Goal: Task Accomplishment & Management: Manage account settings

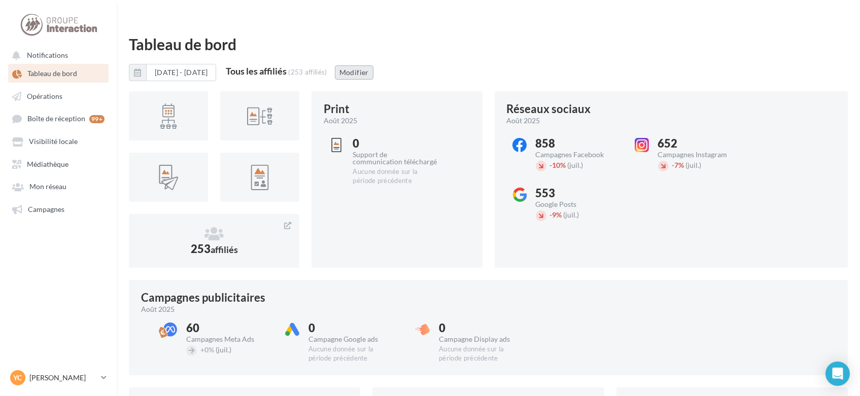
click at [373, 65] on button "Modifier" at bounding box center [354, 72] width 39 height 14
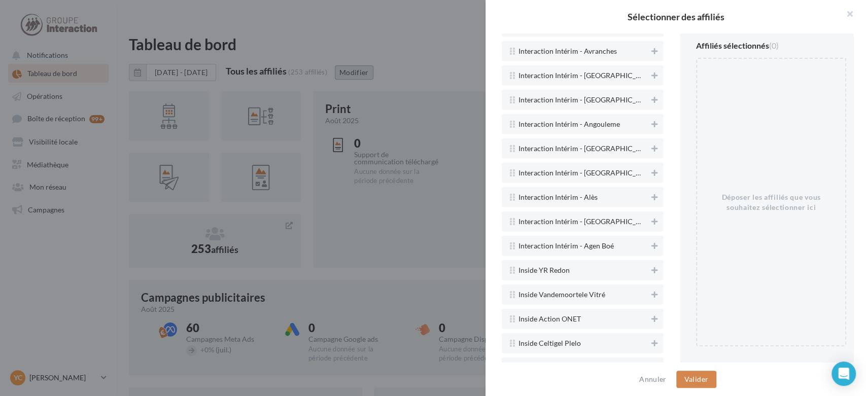
scroll to position [6653, 0]
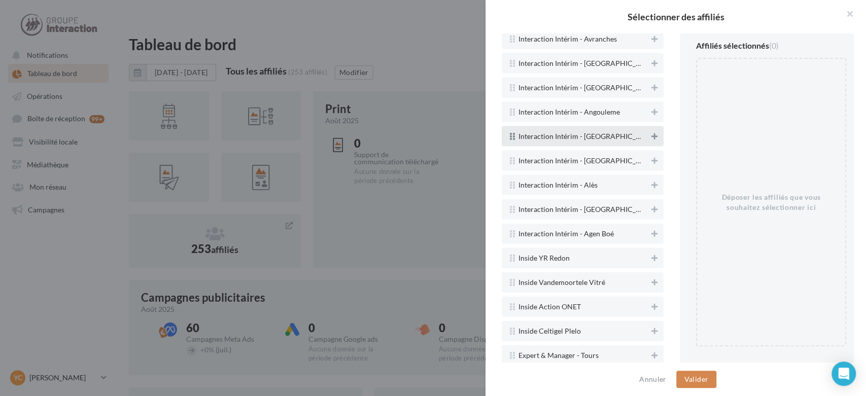
click at [652, 133] on icon at bounding box center [655, 136] width 6 height 7
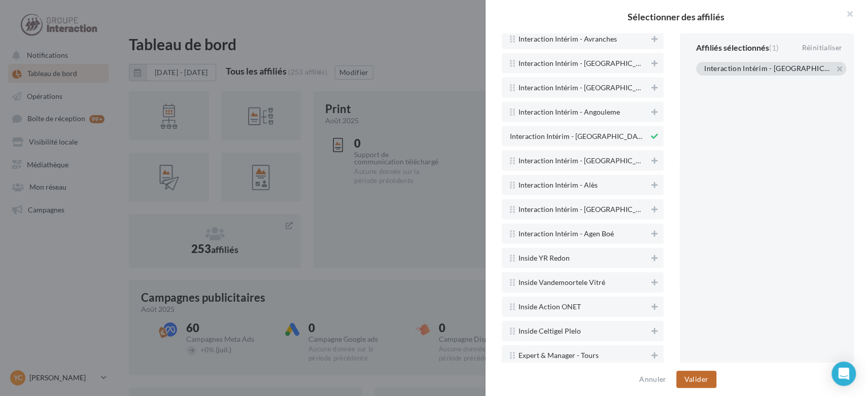
click at [696, 385] on button "Valider" at bounding box center [696, 379] width 40 height 17
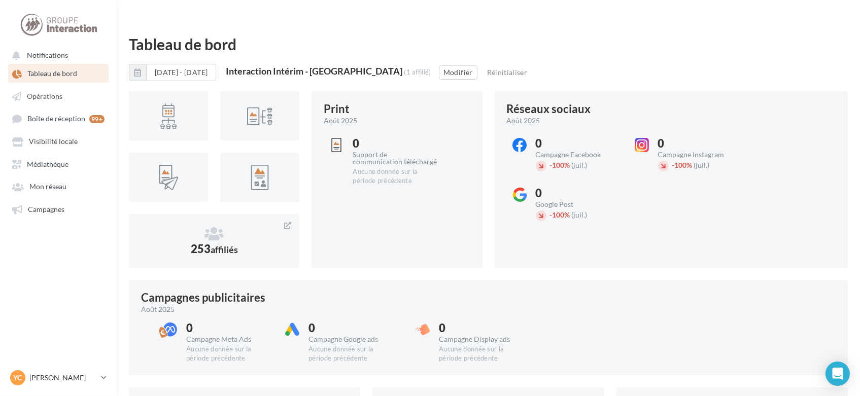
click at [193, 64] on button "[DATE] - [DATE]" at bounding box center [181, 72] width 70 height 17
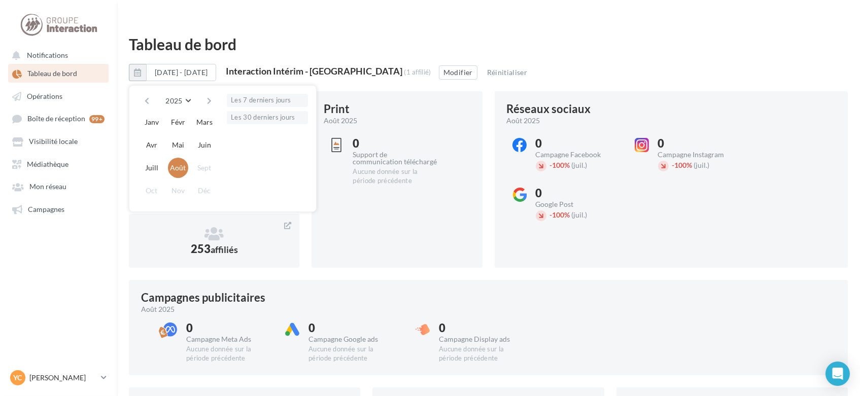
click at [147, 94] on button "button" at bounding box center [147, 101] width 9 height 14
click at [209, 94] on button "button" at bounding box center [209, 101] width 9 height 14
click at [151, 112] on button "Janv" at bounding box center [152, 122] width 20 height 20
click at [181, 158] on button "Août" at bounding box center [178, 168] width 20 height 20
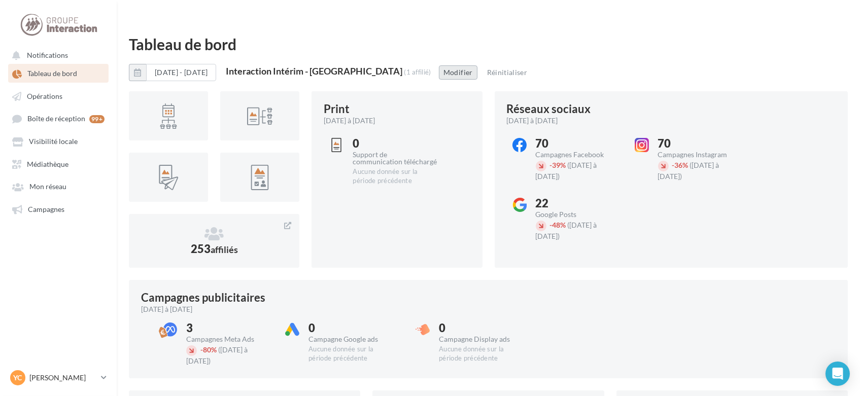
click at [439, 65] on button "Modifier" at bounding box center [458, 72] width 39 height 14
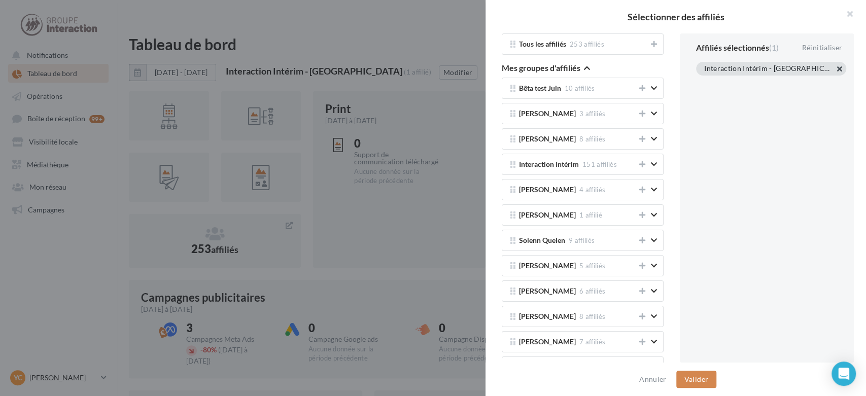
click at [704, 81] on button "button" at bounding box center [704, 81] width 0 height 0
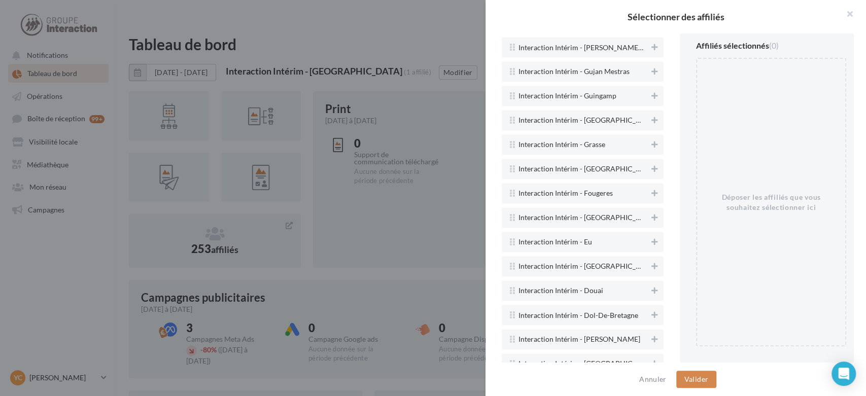
scroll to position [5829, 0]
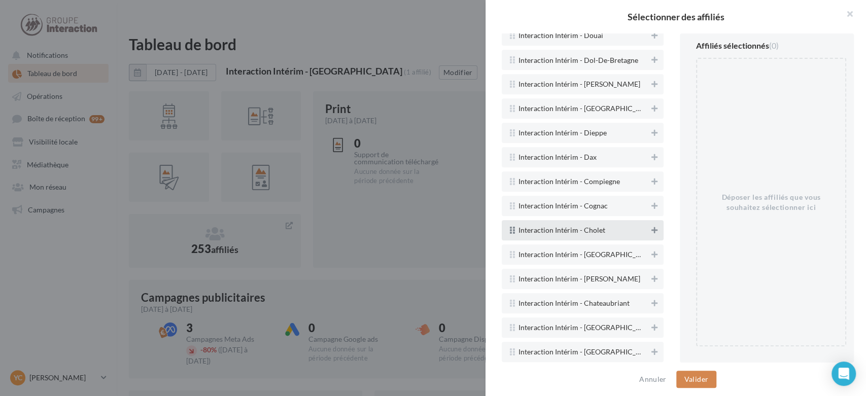
click at [652, 227] on icon at bounding box center [655, 230] width 6 height 7
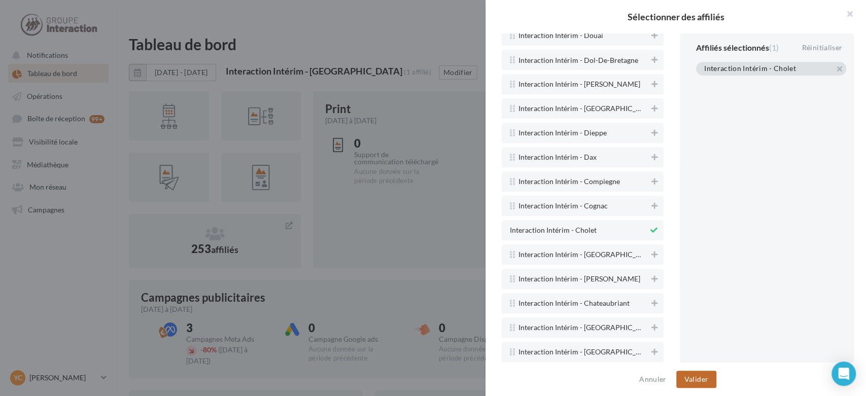
click at [706, 382] on button "Valider" at bounding box center [696, 379] width 40 height 17
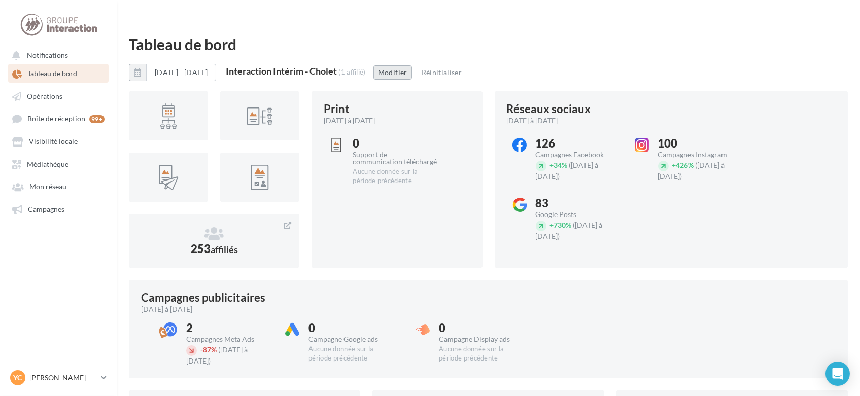
click at [412, 65] on button "Modifier" at bounding box center [392, 72] width 39 height 14
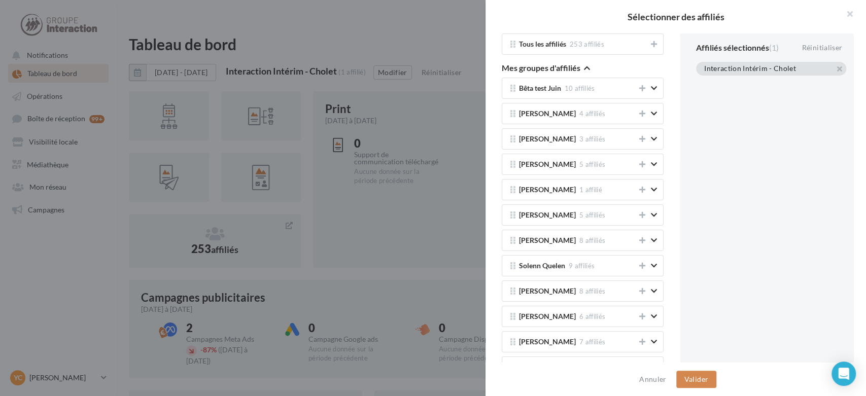
click at [836, 72] on div "Interaction Intérim - Cholet" at bounding box center [771, 69] width 150 height 14
click at [704, 81] on button "button" at bounding box center [704, 81] width 0 height 0
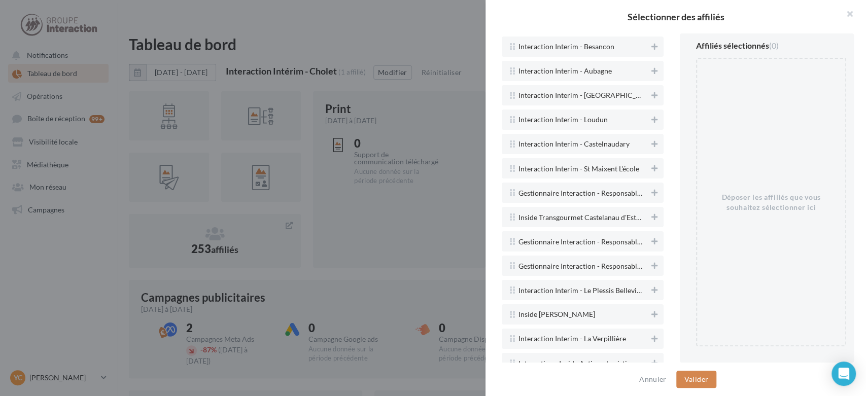
scroll to position [7502, 0]
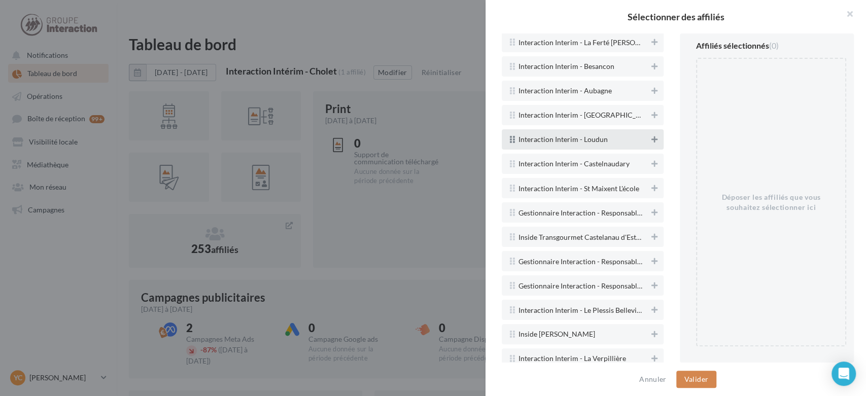
click at [652, 136] on icon at bounding box center [655, 139] width 6 height 7
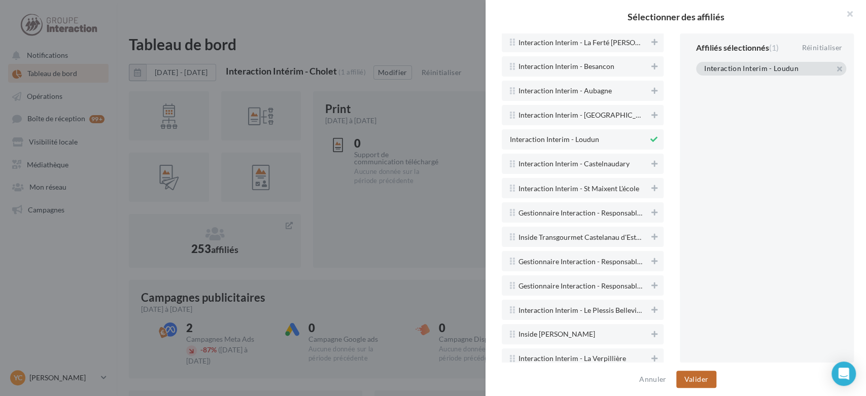
click at [698, 382] on button "Valider" at bounding box center [696, 379] width 40 height 17
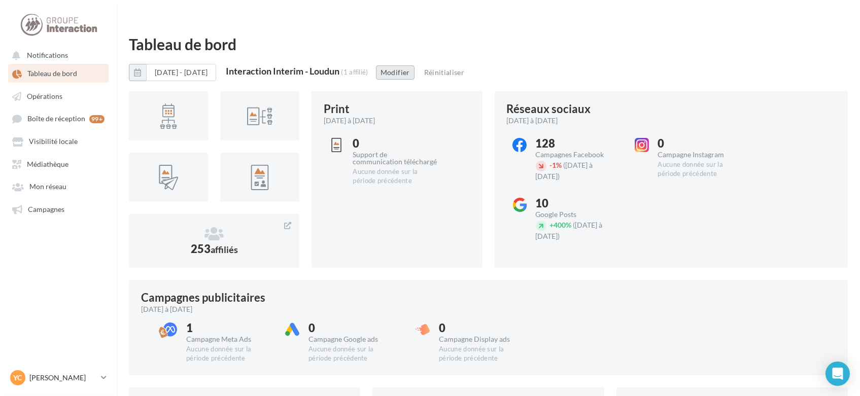
click at [415, 65] on button "Modifier" at bounding box center [395, 72] width 39 height 14
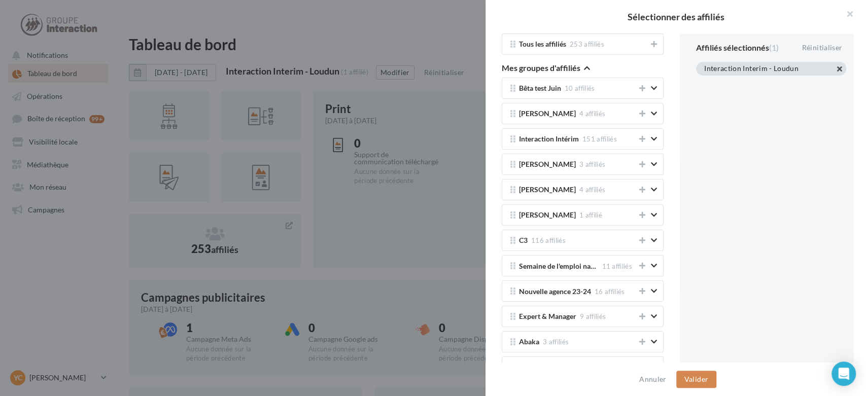
click at [704, 81] on button "button" at bounding box center [704, 81] width 0 height 0
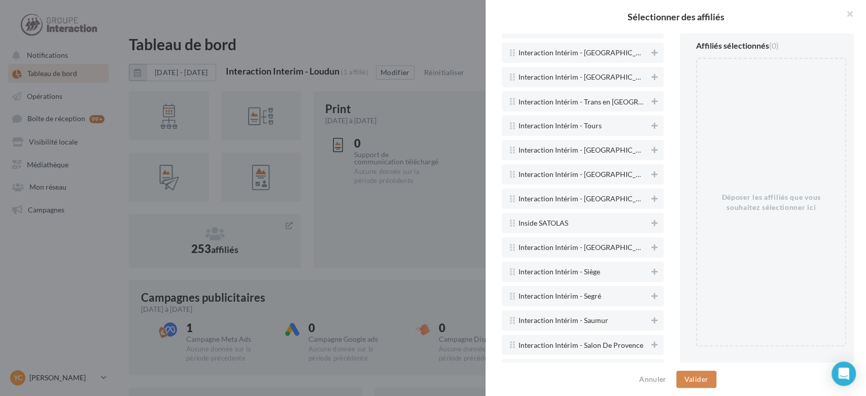
scroll to position [3850, 0]
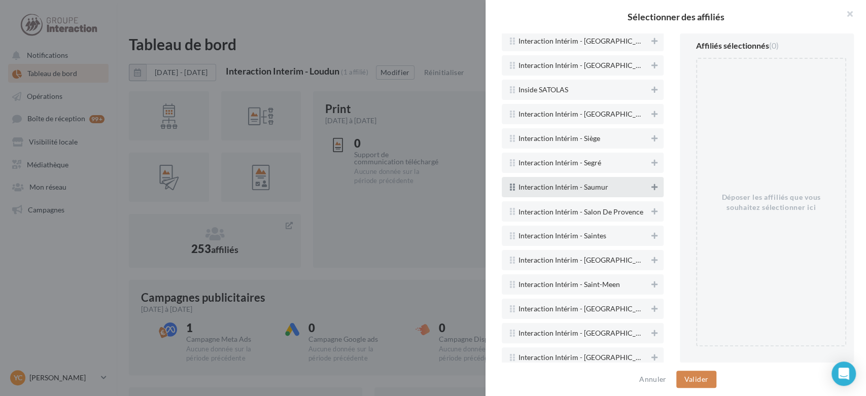
click at [652, 184] on icon at bounding box center [655, 187] width 6 height 7
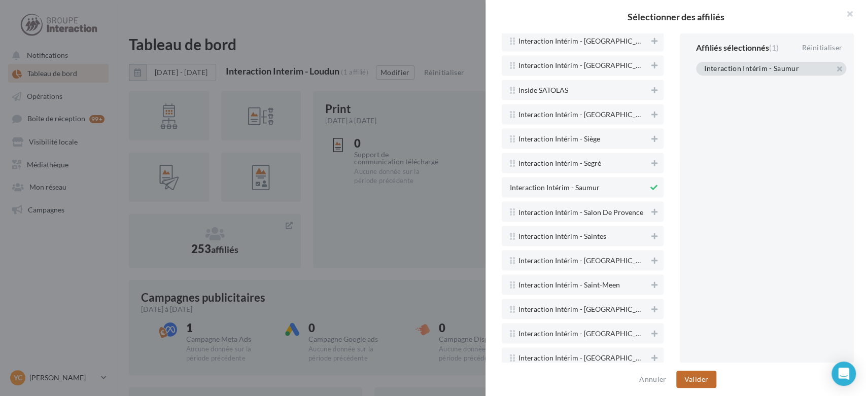
click at [697, 381] on button "Valider" at bounding box center [696, 379] width 40 height 17
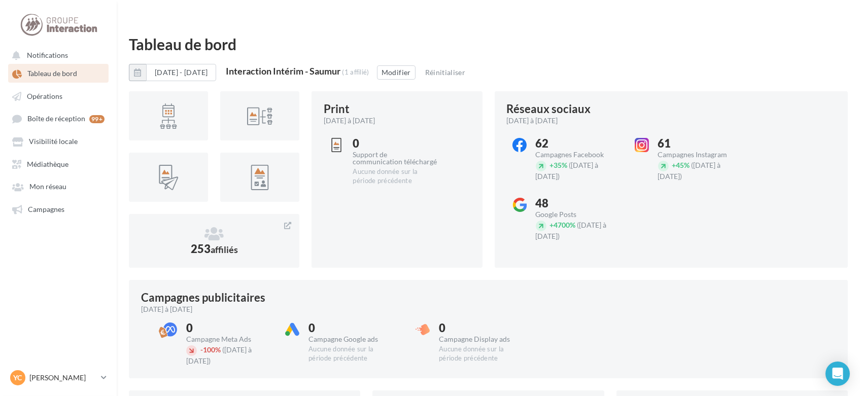
click at [422, 64] on div "[DATE] - [DATE] Interaction Intérim - Saumur (1 affilié) Modifier Réinitialiser" at bounding box center [488, 76] width 719 height 25
click at [416, 65] on button "Modifier" at bounding box center [396, 72] width 39 height 14
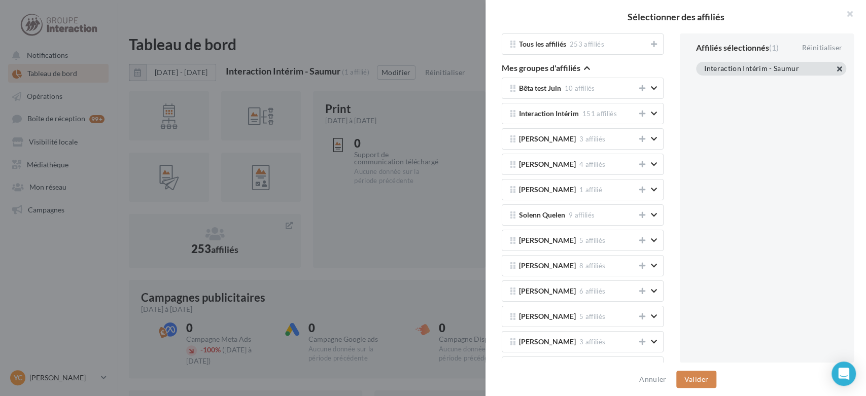
click at [704, 81] on button "button" at bounding box center [704, 81] width 0 height 0
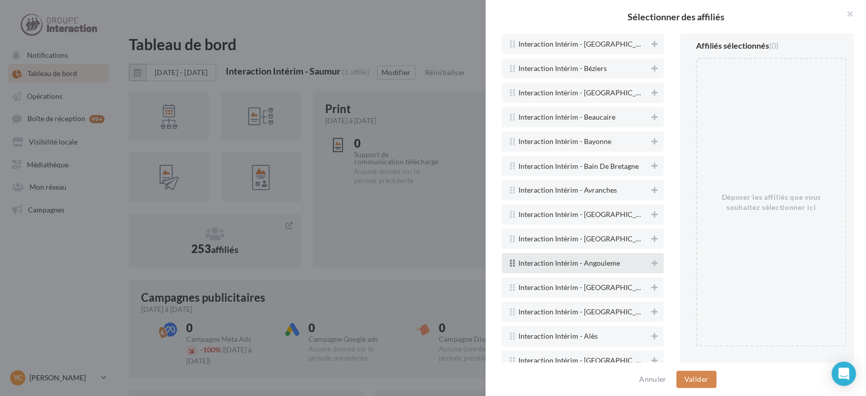
scroll to position [6614, 0]
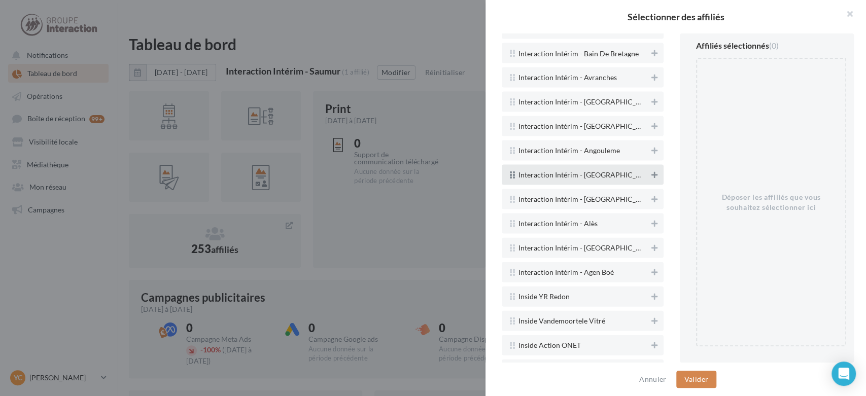
click at [649, 169] on button at bounding box center [654, 175] width 10 height 12
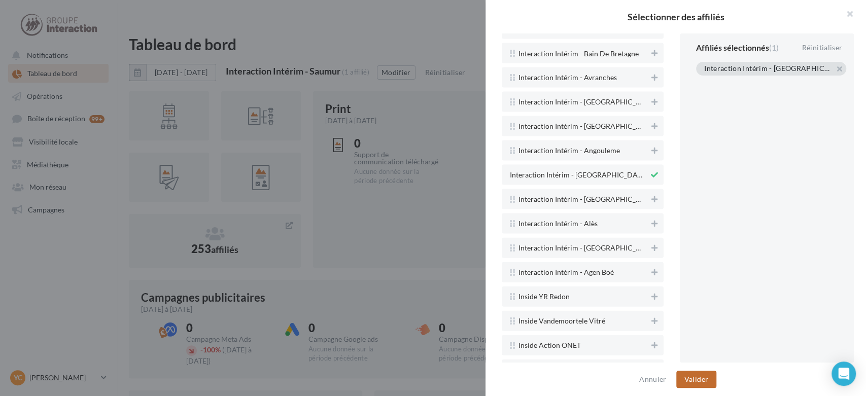
click at [700, 385] on button "Valider" at bounding box center [696, 379] width 40 height 17
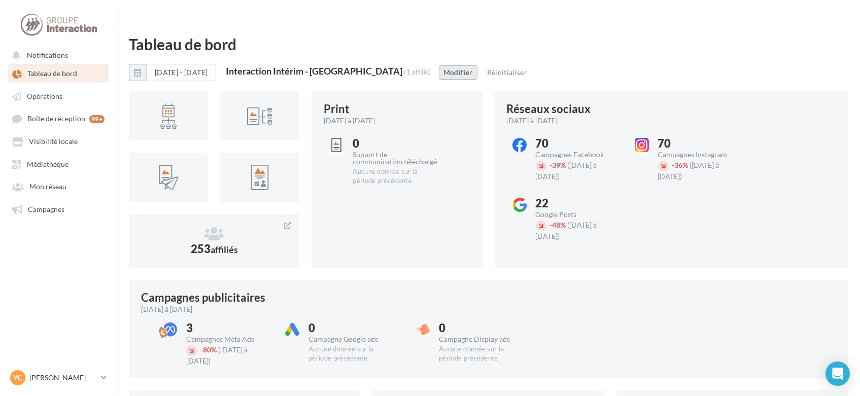
click at [439, 65] on button "Modifier" at bounding box center [458, 72] width 39 height 14
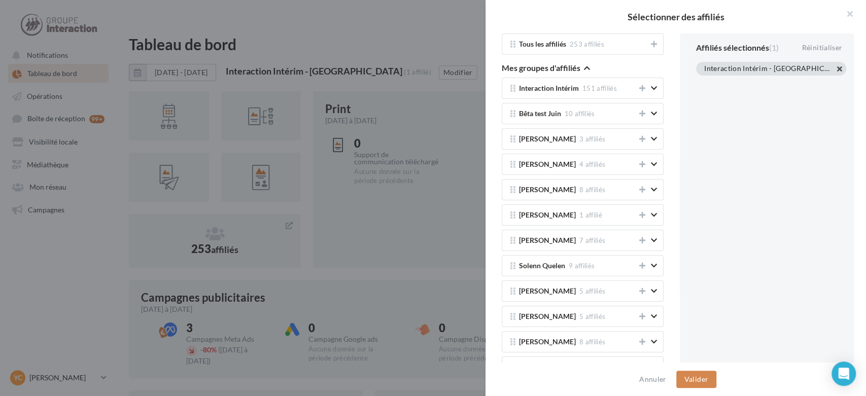
click at [704, 81] on button "button" at bounding box center [704, 81] width 0 height 0
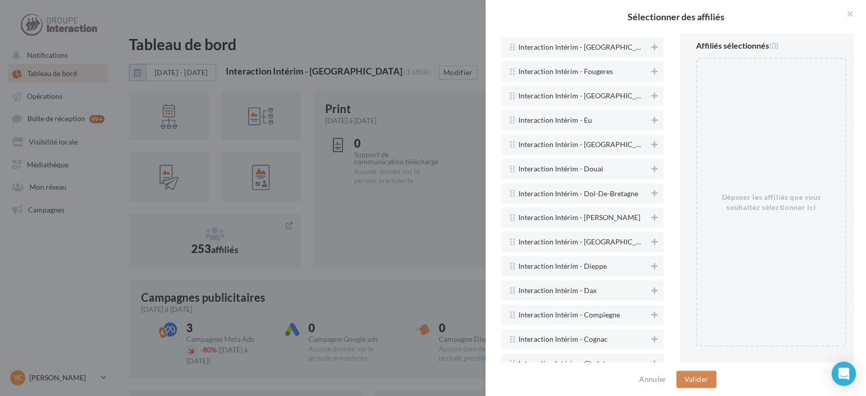
scroll to position [5780, 0]
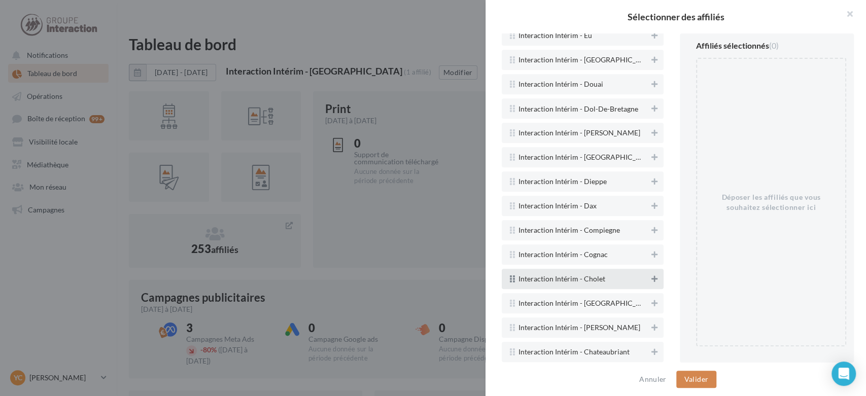
click at [652, 276] on icon at bounding box center [655, 279] width 6 height 7
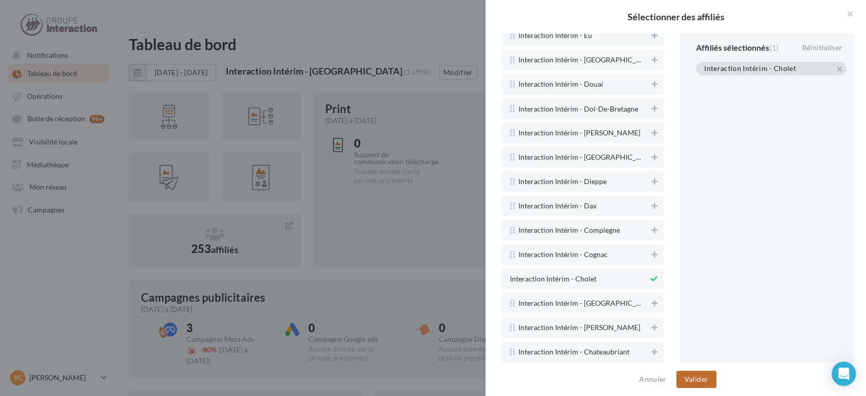
click at [702, 380] on button "Valider" at bounding box center [696, 379] width 40 height 17
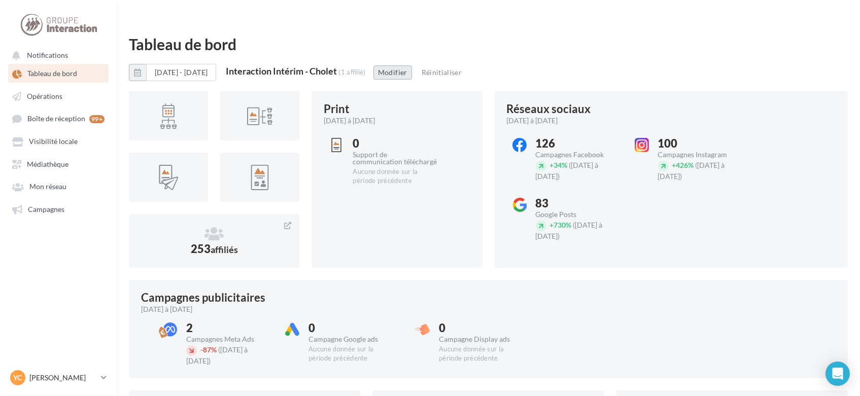
click at [412, 65] on button "Modifier" at bounding box center [392, 72] width 39 height 14
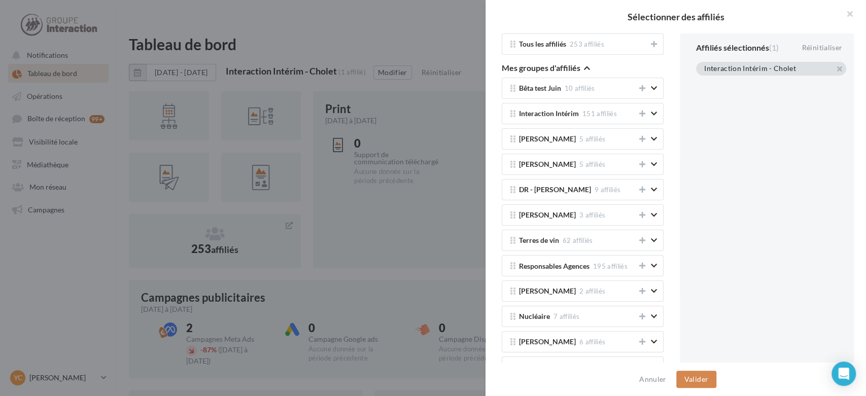
click at [840, 68] on div "Interaction Intérim - Cholet" at bounding box center [771, 69] width 150 height 14
click at [704, 81] on button "button" at bounding box center [704, 81] width 0 height 0
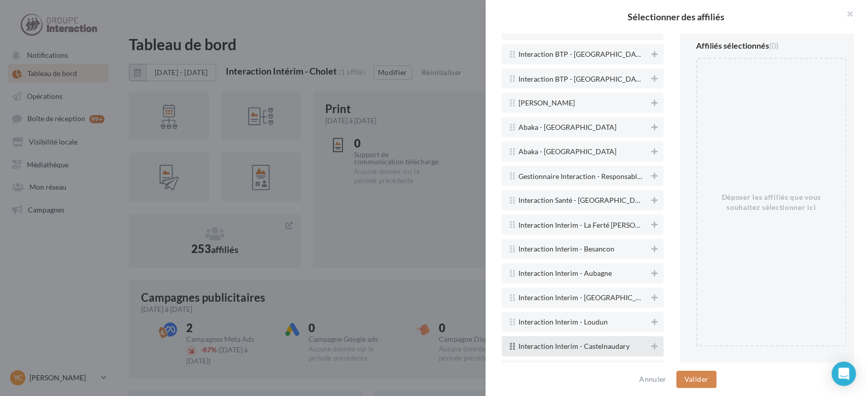
scroll to position [7385, 0]
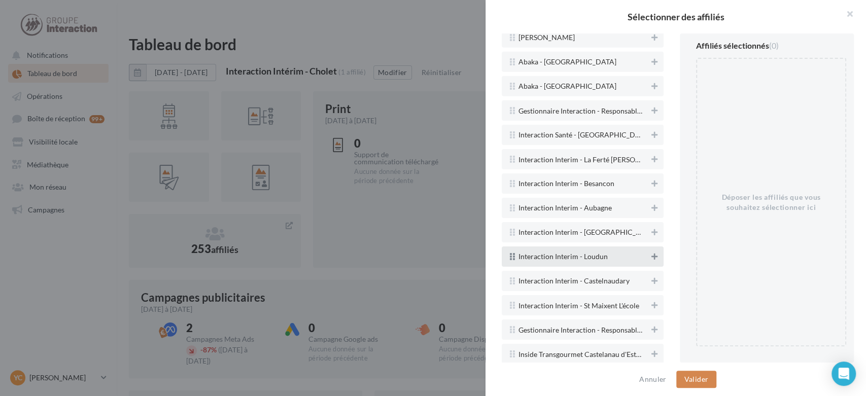
click at [649, 251] on button at bounding box center [654, 257] width 10 height 12
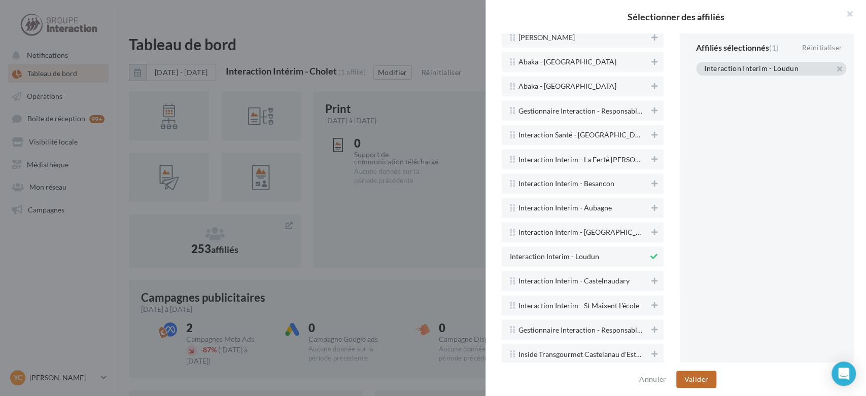
click at [693, 379] on button "Valider" at bounding box center [696, 379] width 40 height 17
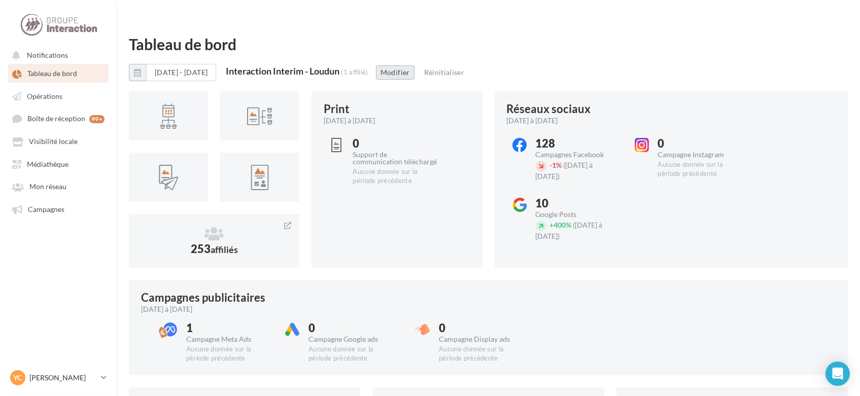
click at [415, 65] on button "Modifier" at bounding box center [395, 72] width 39 height 14
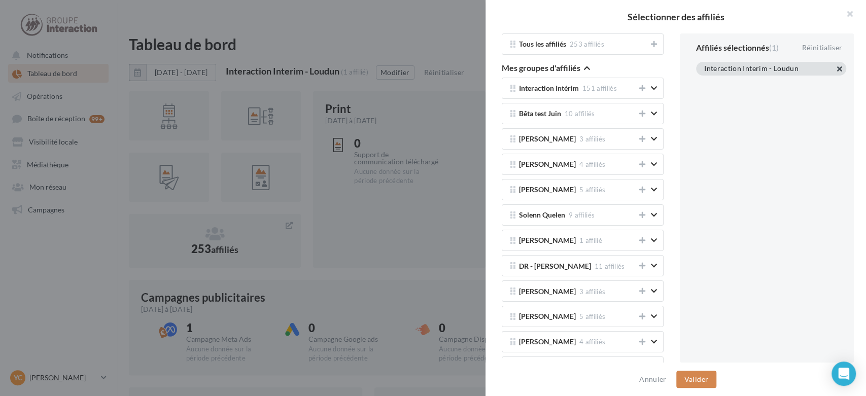
click at [704, 81] on button "button" at bounding box center [704, 81] width 0 height 0
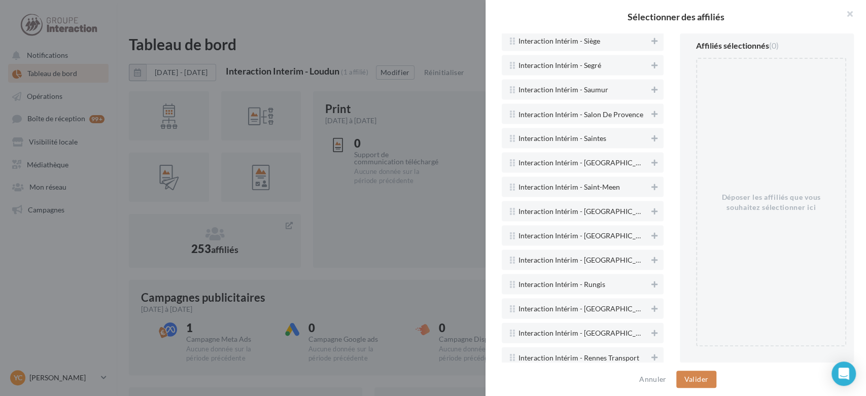
scroll to position [3919, 0]
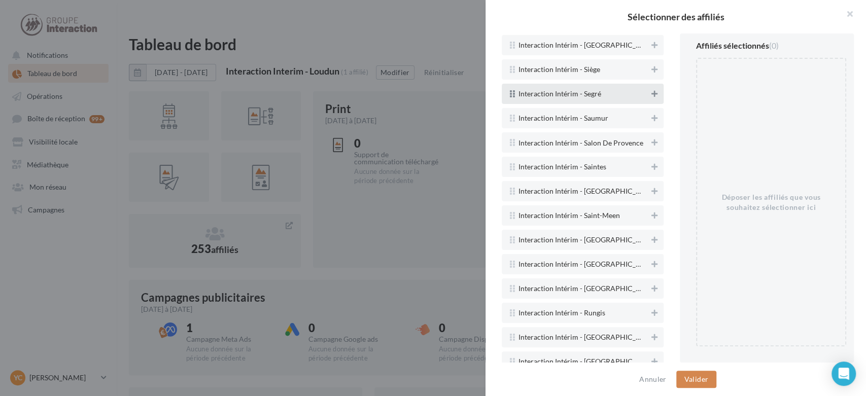
click at [652, 90] on icon at bounding box center [655, 93] width 6 height 7
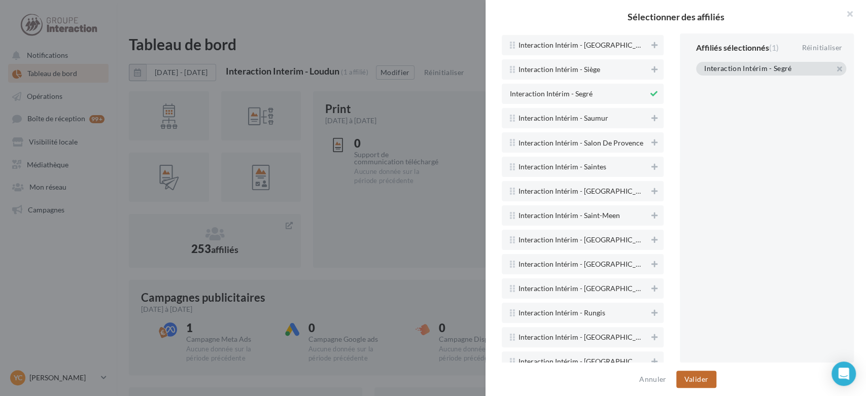
click at [706, 376] on button "Valider" at bounding box center [696, 379] width 40 height 17
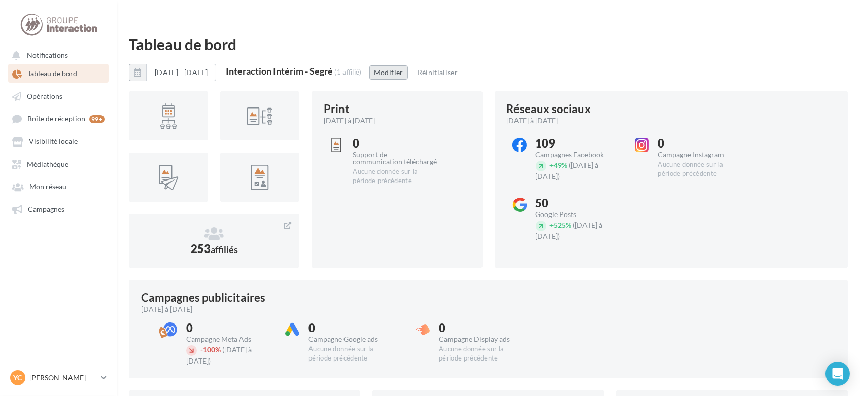
click at [408, 65] on button "Modifier" at bounding box center [388, 72] width 39 height 14
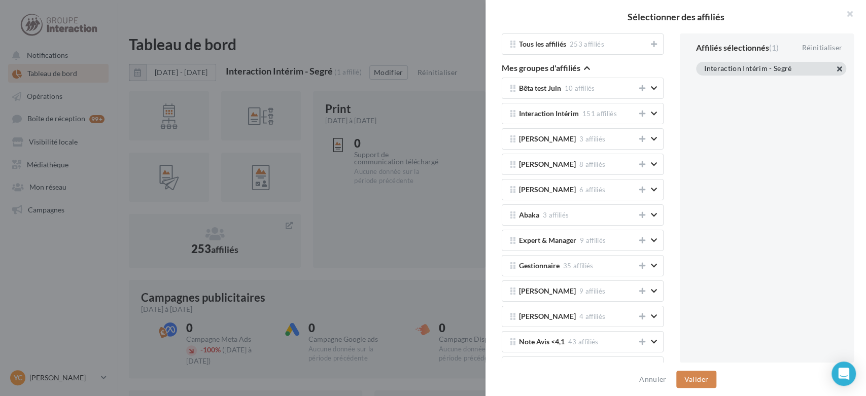
click at [704, 81] on button "button" at bounding box center [704, 81] width 0 height 0
click at [670, 44] on div "Tous les affiliés 253 affiliés Mes groupes d'affiliés Bêta test [DATE] affiliés…" at bounding box center [583, 197] width 194 height 329
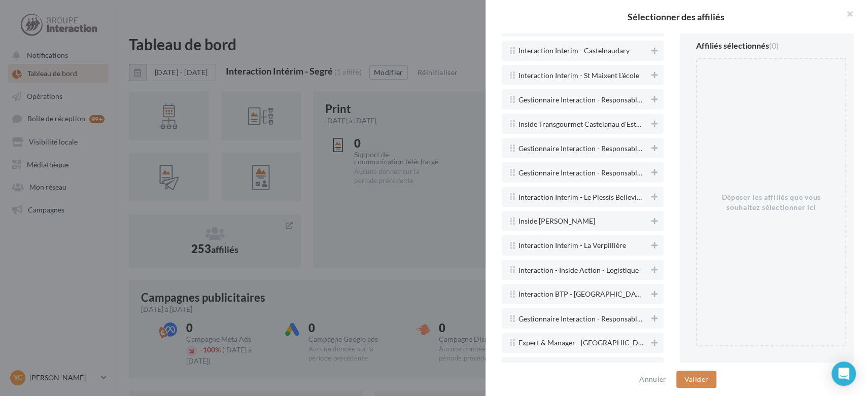
scroll to position [7615, 0]
click at [652, 72] on icon at bounding box center [655, 75] width 6 height 7
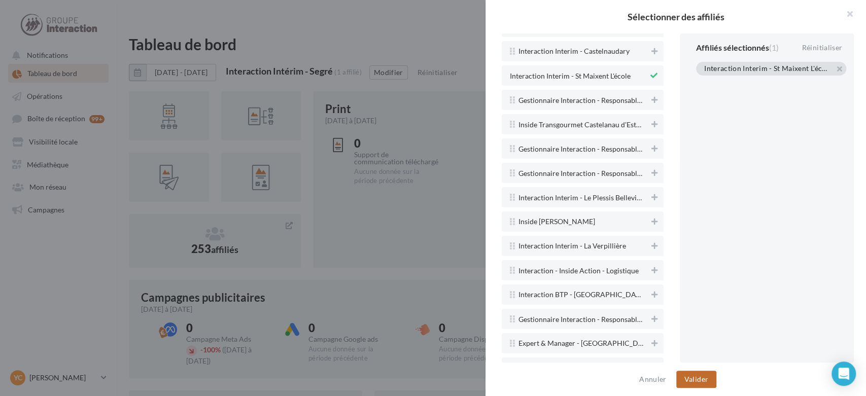
click at [687, 380] on button "Valider" at bounding box center [696, 379] width 40 height 17
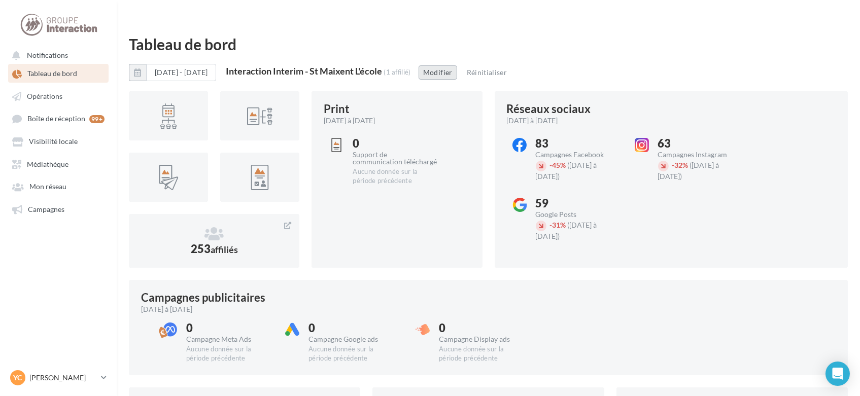
click at [457, 65] on button "Modifier" at bounding box center [438, 72] width 39 height 14
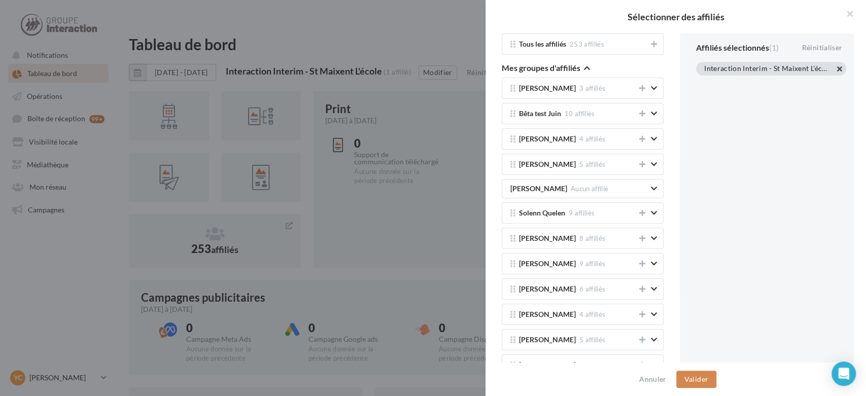
click at [704, 81] on button "button" at bounding box center [704, 81] width 0 height 0
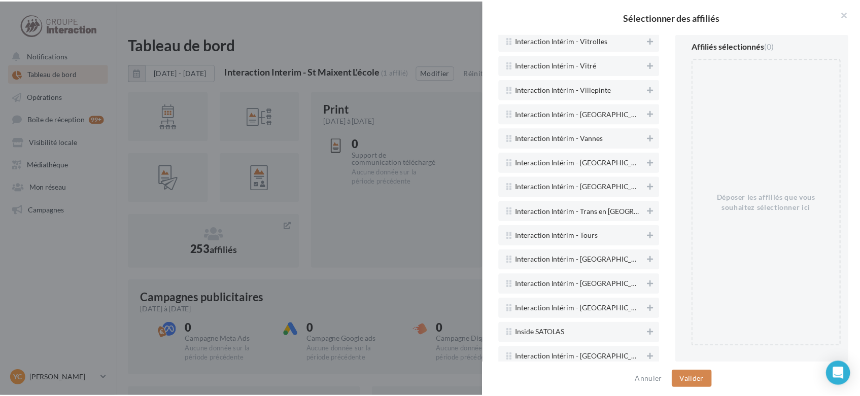
scroll to position [3595, 0]
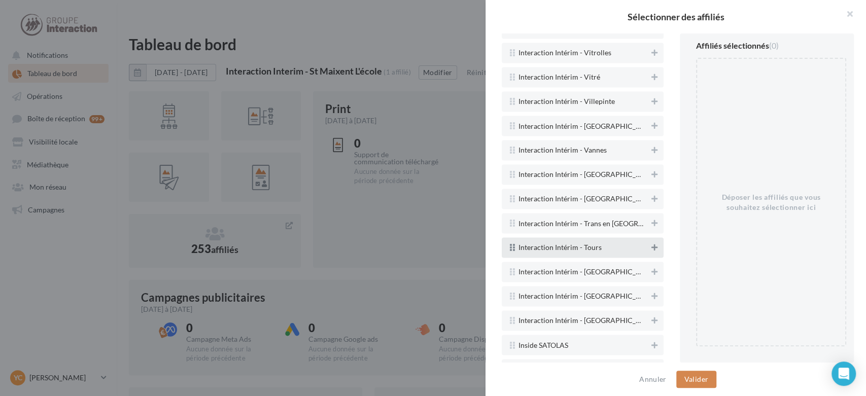
click at [652, 244] on icon at bounding box center [655, 247] width 6 height 7
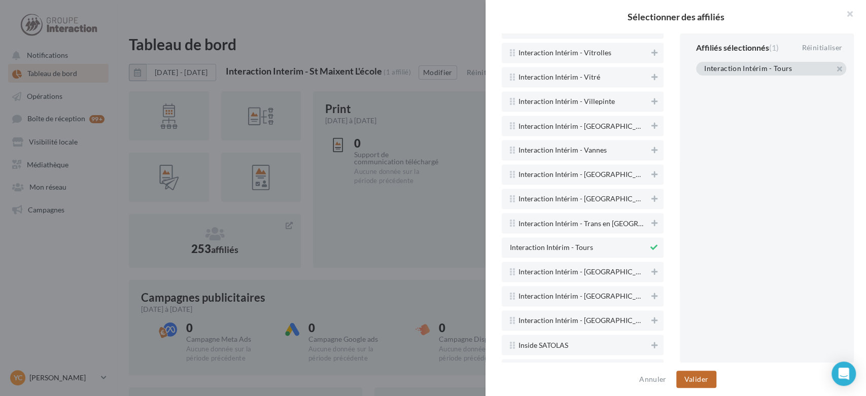
click at [692, 384] on button "Valider" at bounding box center [696, 379] width 40 height 17
